Goal: Information Seeking & Learning: Find specific fact

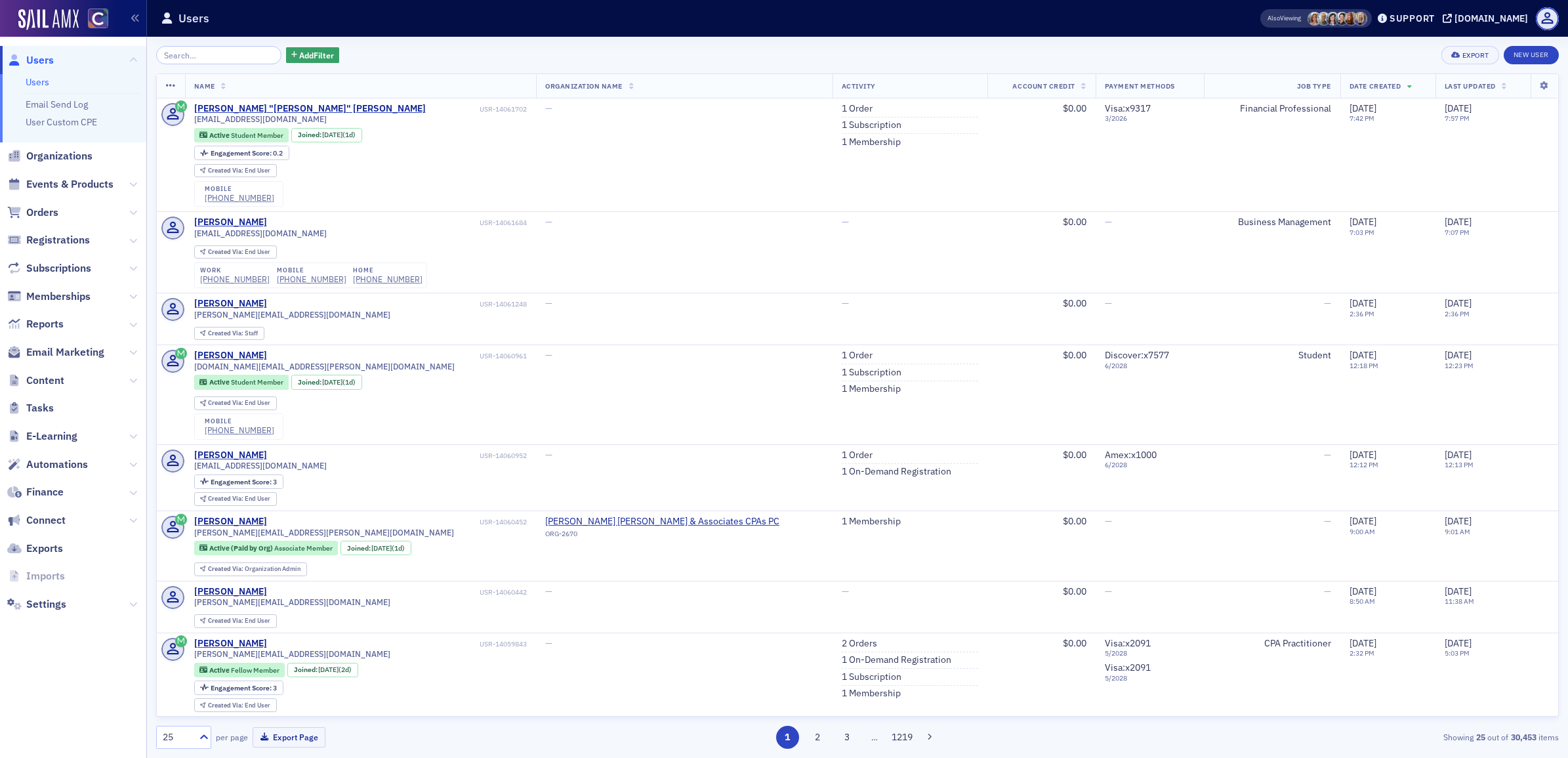
click at [388, 55] on div "Add Filter Export New User" at bounding box center [858, 55] width 1403 height 18
click at [223, 55] on input "search" at bounding box center [219, 55] width 126 height 18
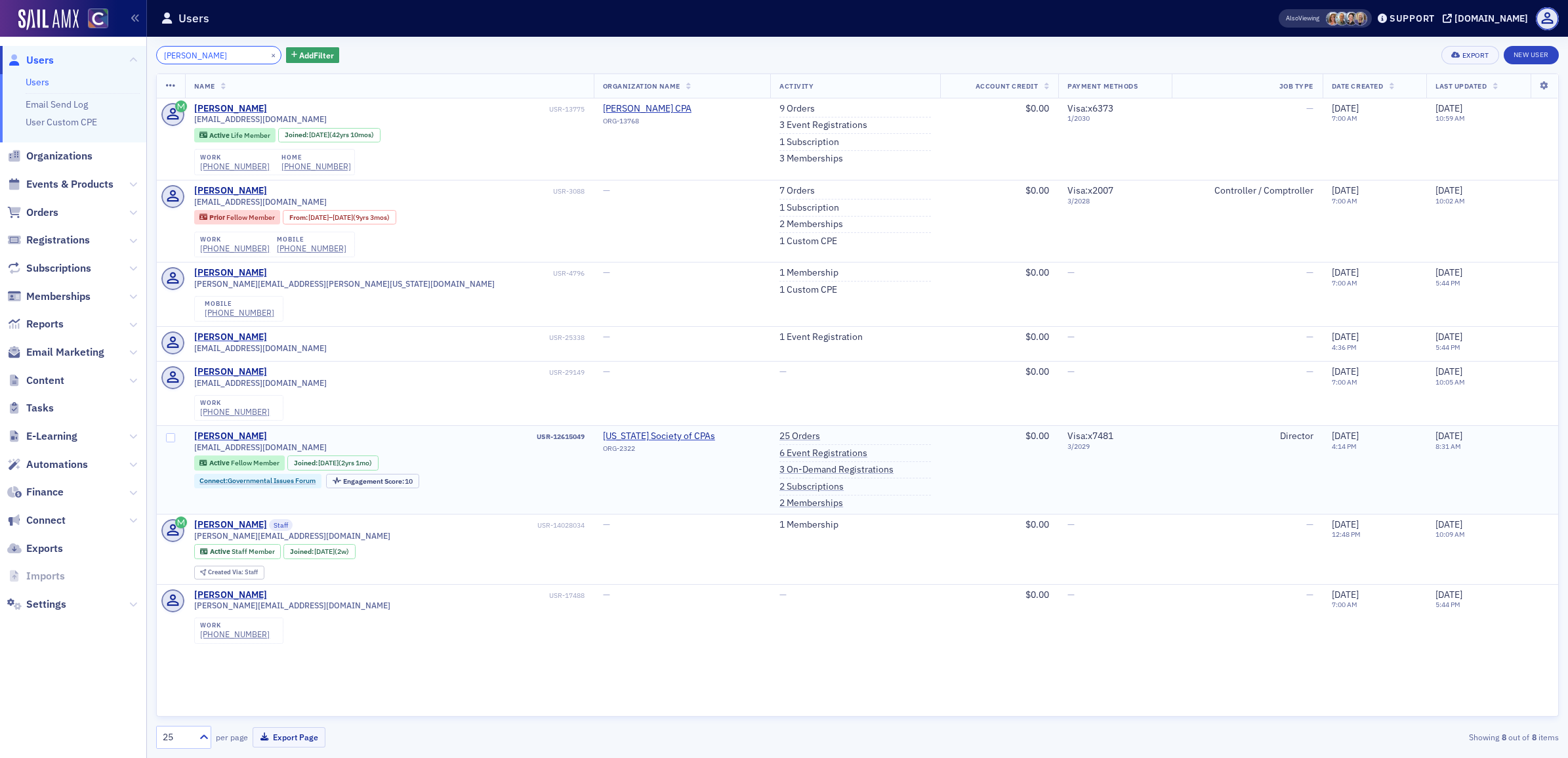
type input "[PERSON_NAME]"
click at [363, 483] on span "Engagement Score :" at bounding box center [374, 481] width 62 height 9
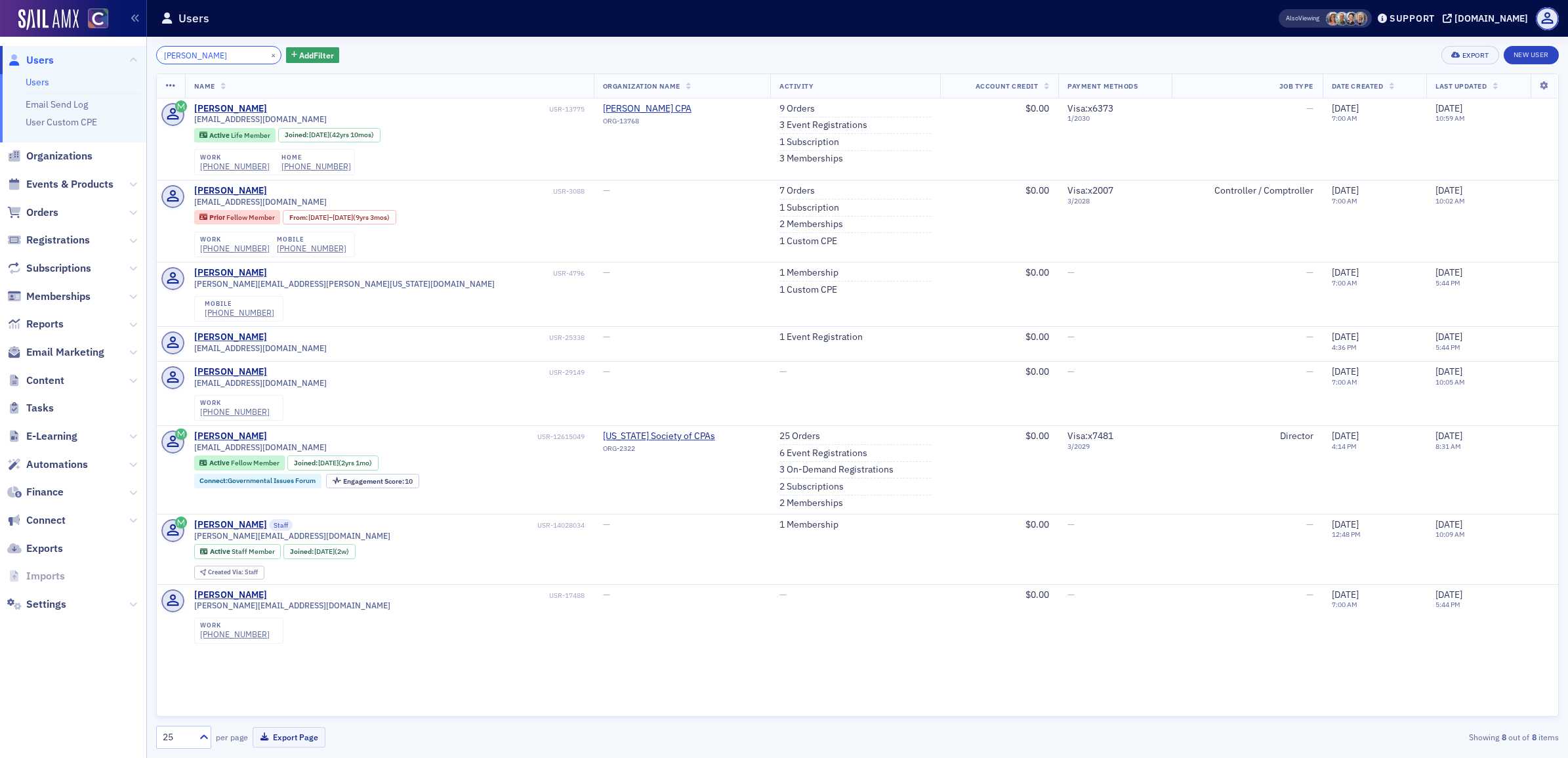
click at [198, 59] on input "[PERSON_NAME]" at bounding box center [219, 55] width 126 height 18
drag, startPoint x: 200, startPoint y: 54, endPoint x: 154, endPoint y: 55, distance: 46.0
click at [154, 55] on div "[PERSON_NAME] × Add Filter Export New User Name Organization Name Activity Acco…" at bounding box center [857, 397] width 1421 height 721
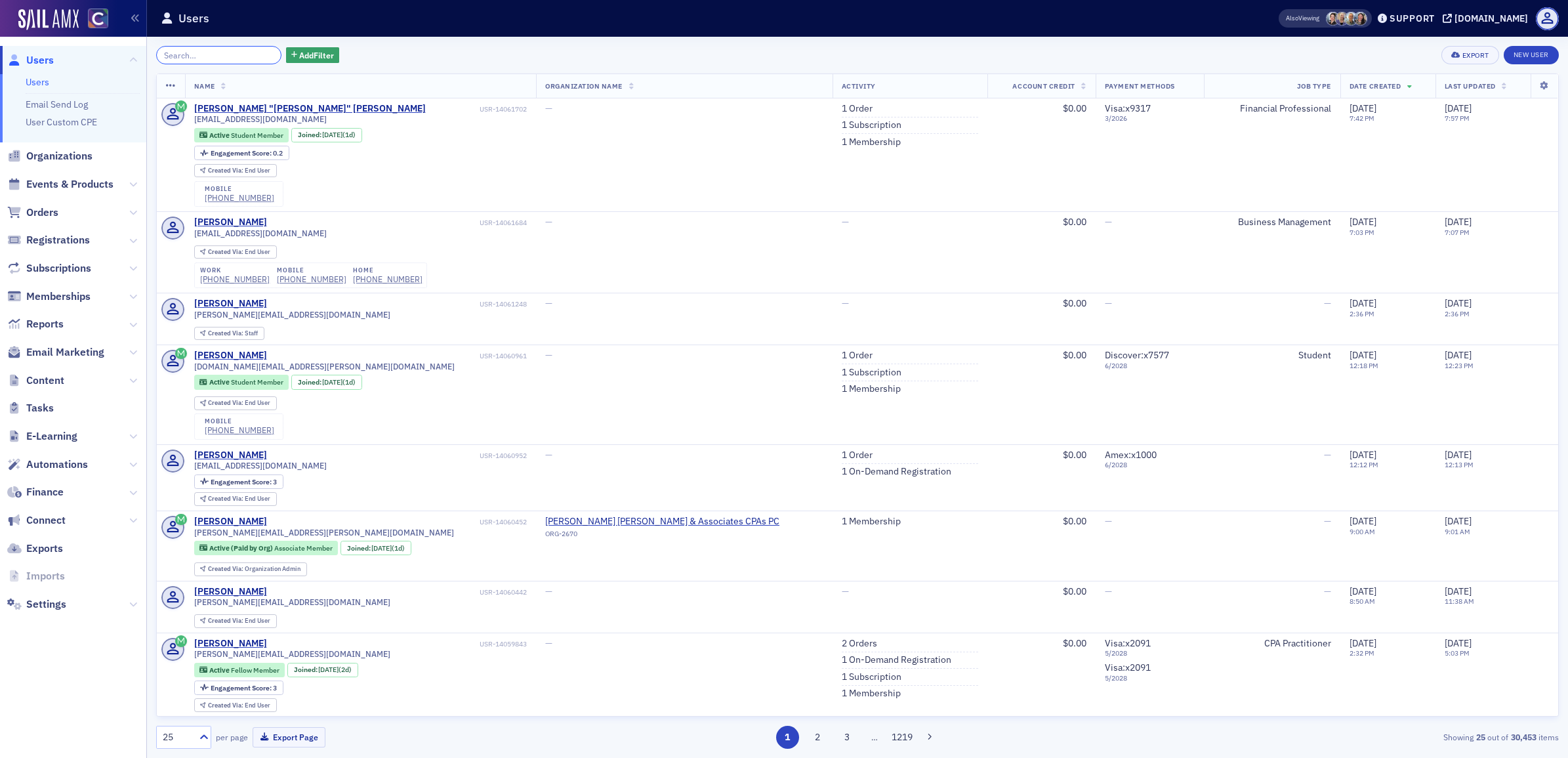
click at [199, 55] on input "search" at bounding box center [219, 55] width 126 height 18
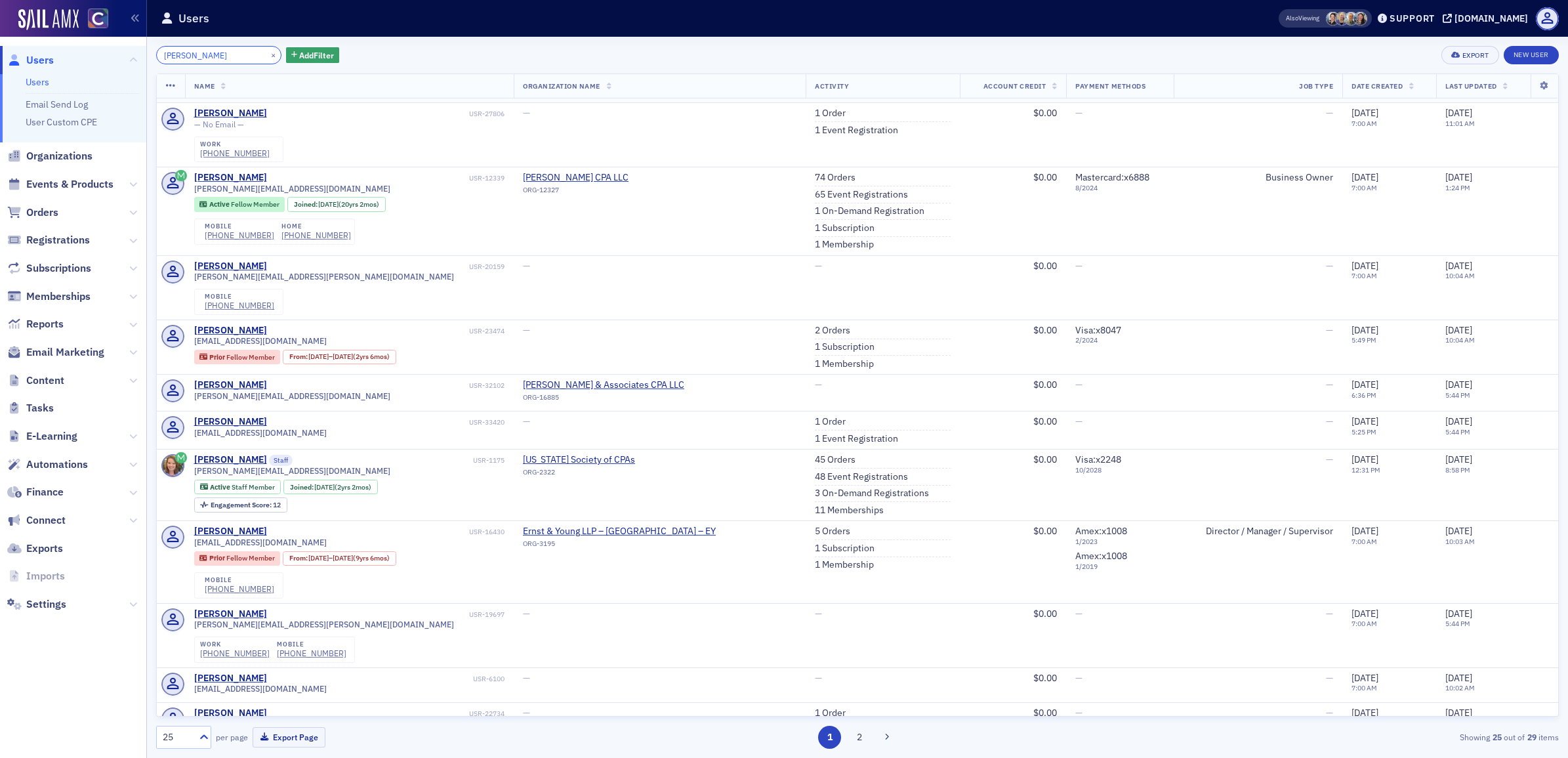
scroll to position [820, 0]
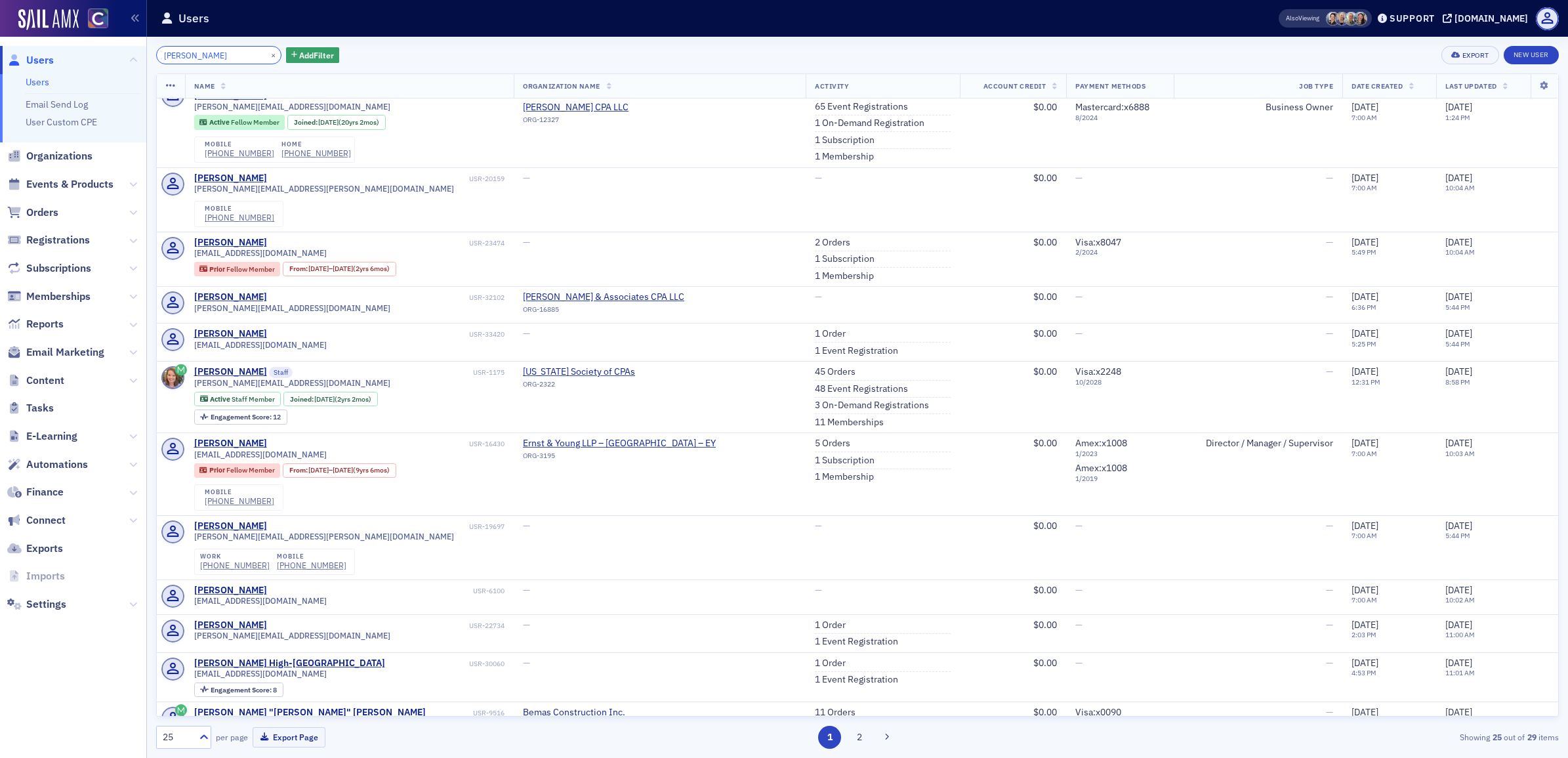
type input "[PERSON_NAME]"
